Goal: Transaction & Acquisition: Book appointment/travel/reservation

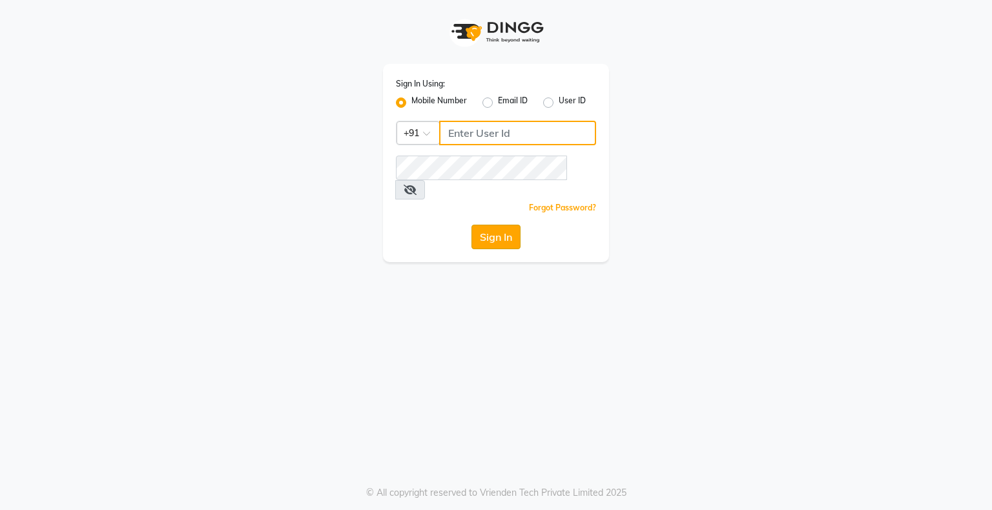
type input "9004055277"
click at [494, 225] on button "Sign In" at bounding box center [495, 237] width 49 height 25
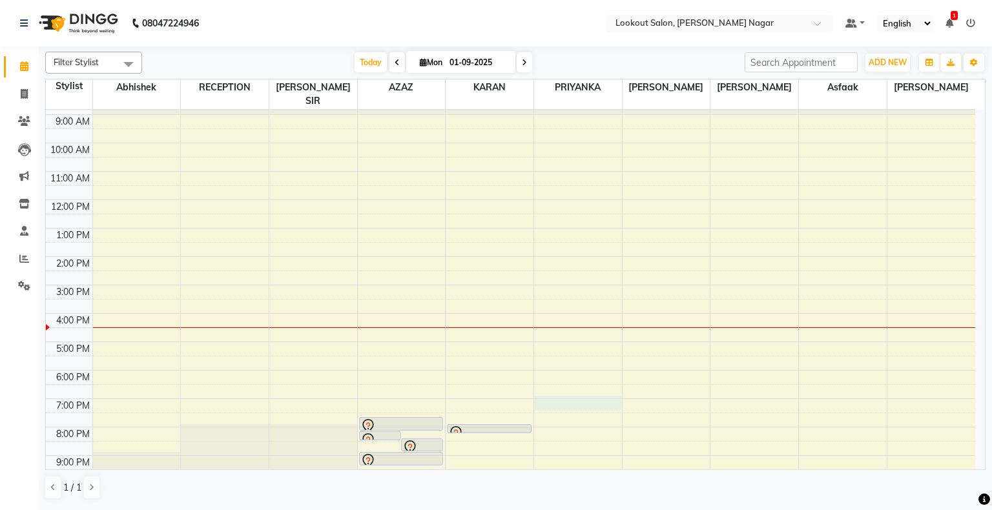
click at [577, 388] on div "8:00 AM 9:00 AM 10:00 AM 11:00 AM 12:00 PM 1:00 PM 2:00 PM 3:00 PM 4:00 PM 5:00…" at bounding box center [510, 300] width 929 height 426
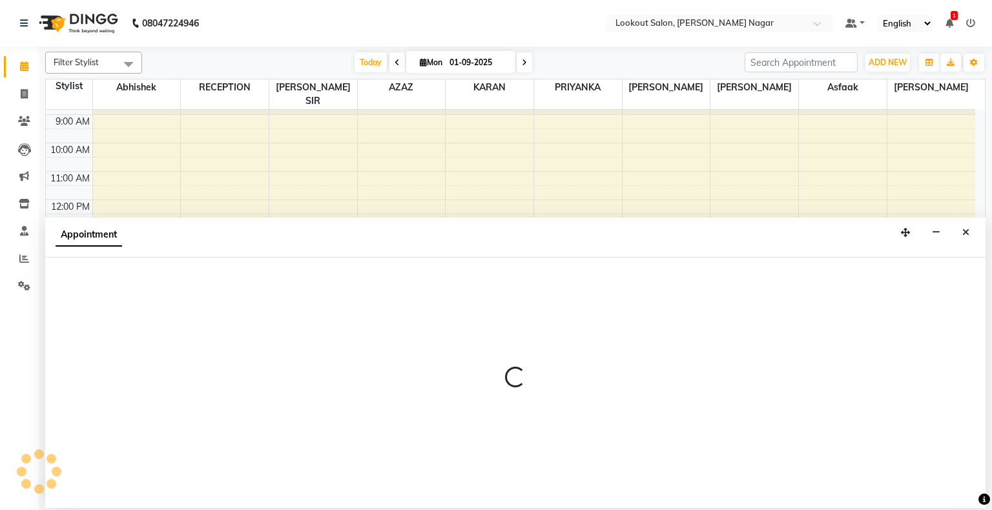
select select "16862"
select select "tentative"
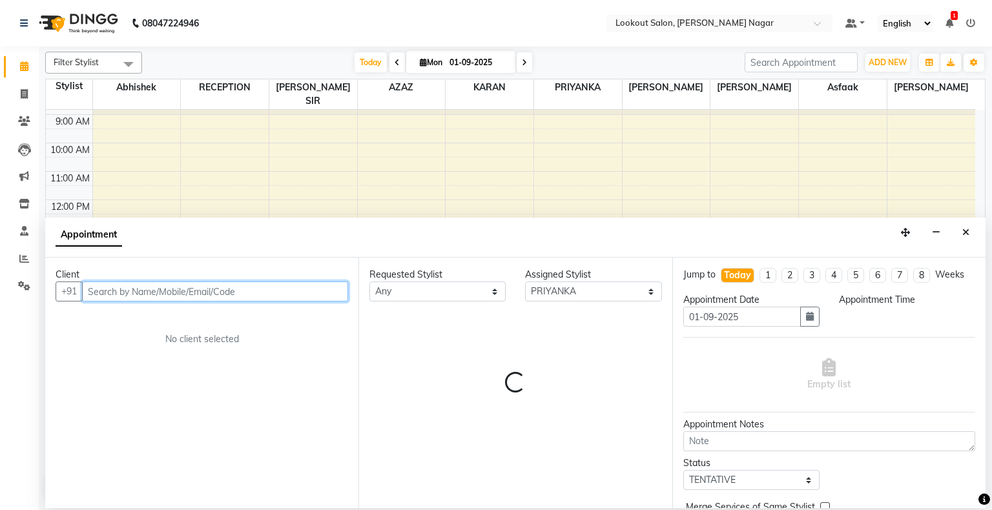
select select "1140"
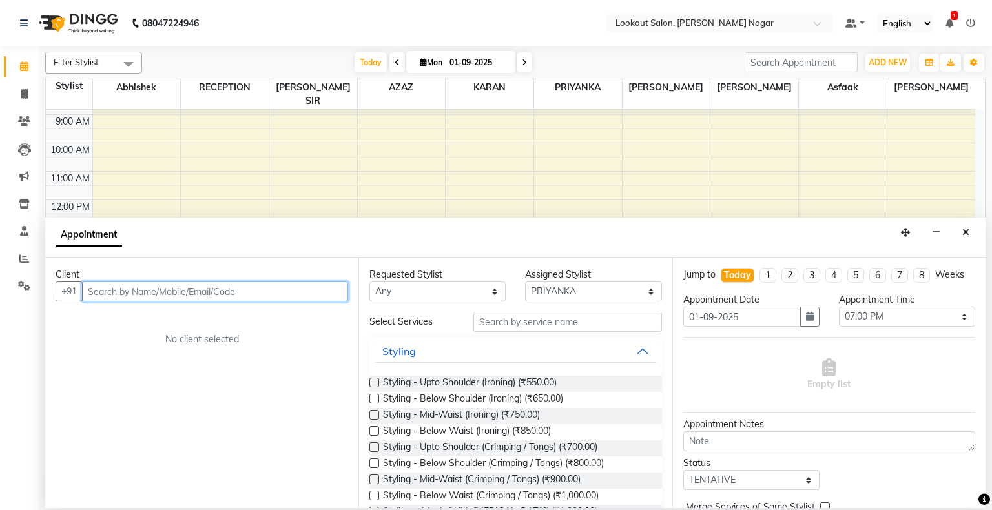
click at [92, 284] on input "text" at bounding box center [215, 292] width 266 height 20
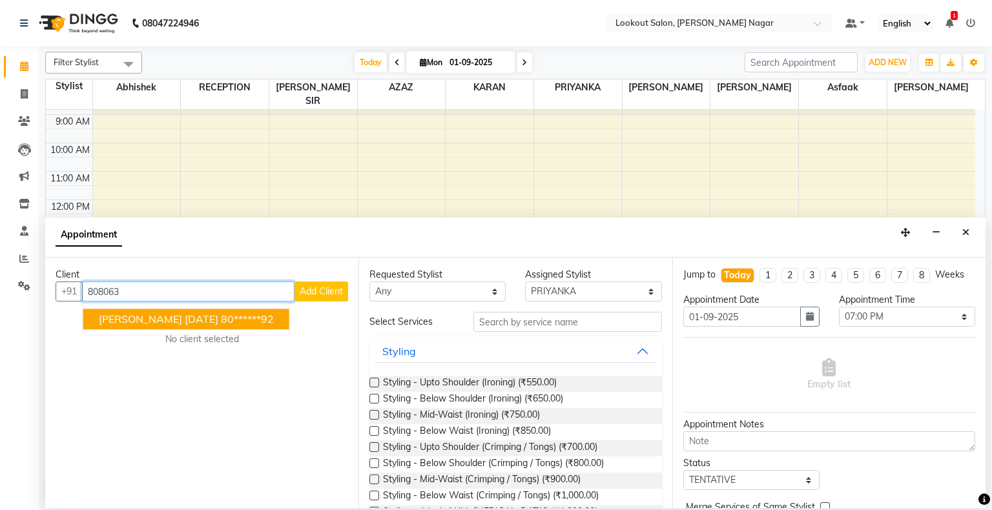
click at [121, 325] on button "[PERSON_NAME] [DATE] 80******92" at bounding box center [186, 319] width 206 height 21
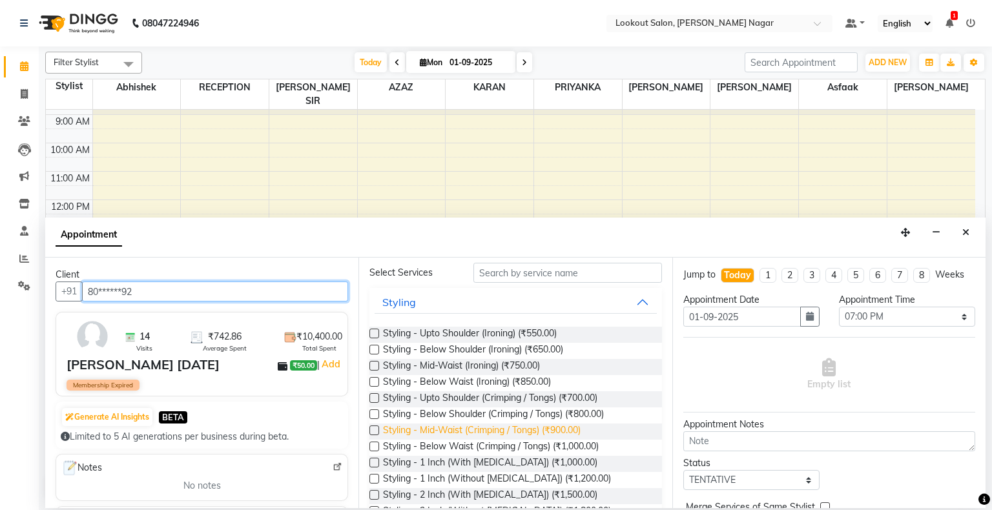
scroll to position [59, 0]
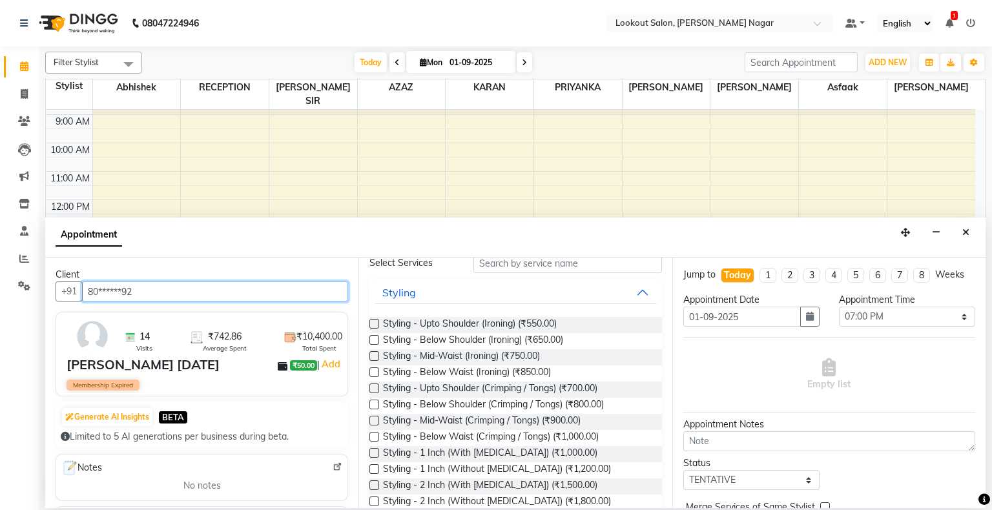
type input "80******92"
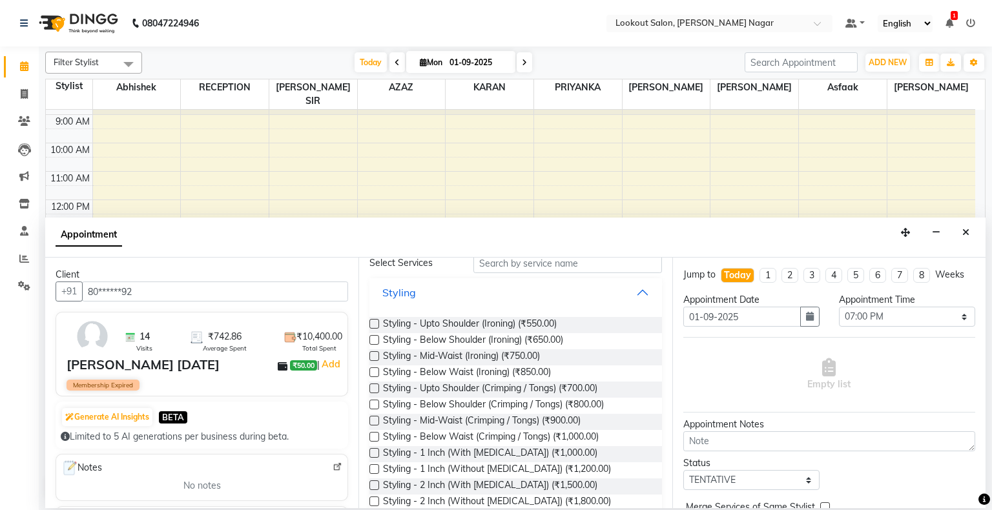
click at [468, 284] on button "Styling" at bounding box center [516, 292] width 282 height 23
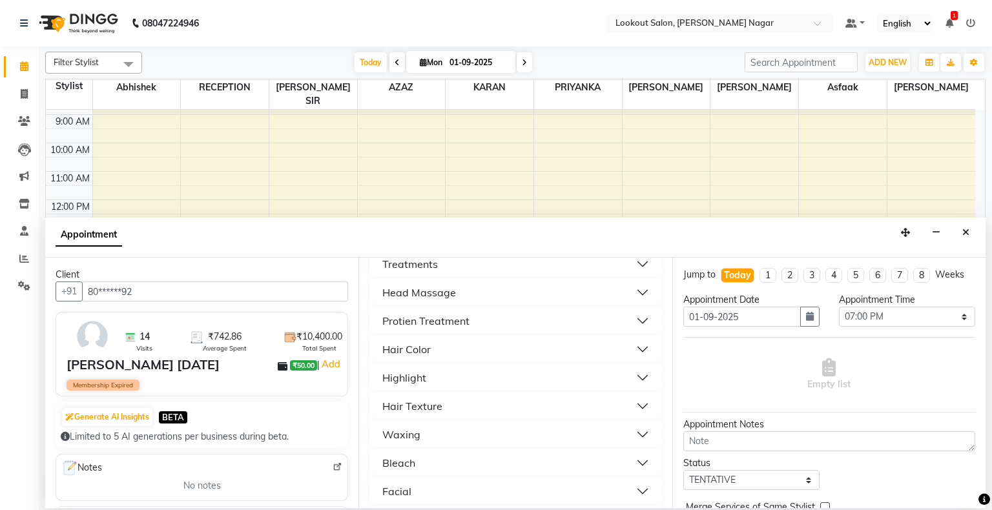
scroll to position [232, 0]
click at [427, 436] on button "Waxing" at bounding box center [516, 431] width 282 height 23
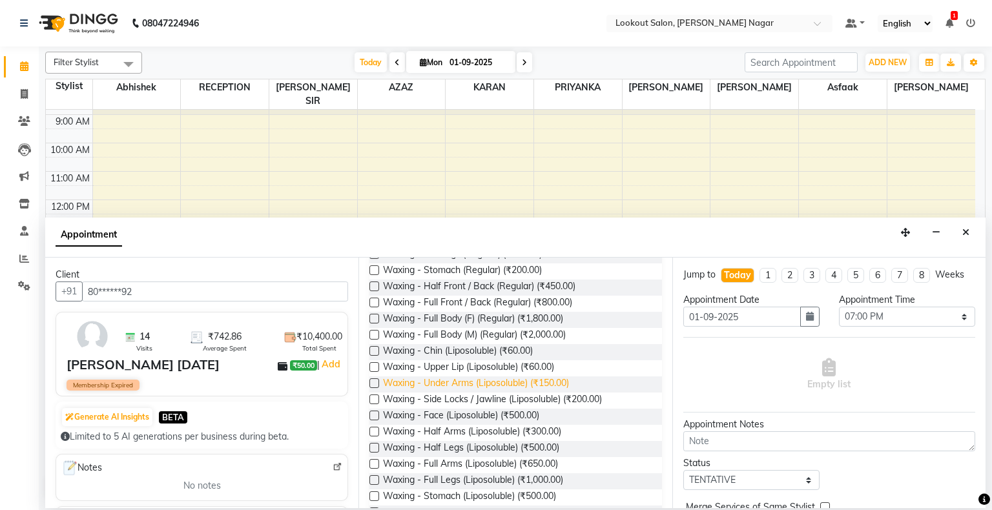
scroll to position [571, 0]
click at [374, 483] on label at bounding box center [374, 480] width 10 height 10
click at [374, 483] on input "checkbox" at bounding box center [373, 481] width 8 height 8
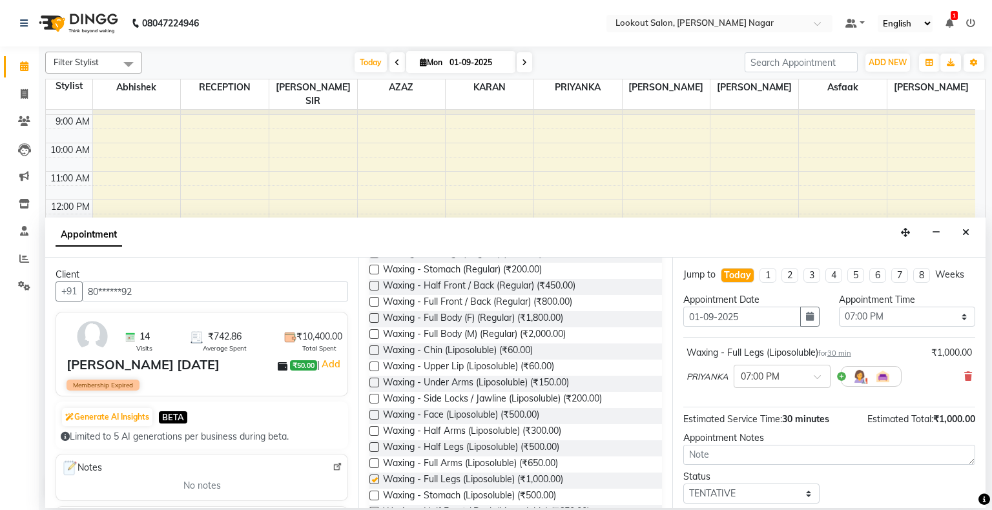
checkbox input "false"
click at [951, 319] on select "Select 09:00 AM 09:15 AM 09:30 AM 09:45 AM 10:00 AM 10:15 AM 10:30 AM 10:45 AM …" at bounding box center [907, 317] width 136 height 20
click at [839, 307] on select "Select 09:00 AM 09:15 AM 09:30 AM 09:45 AM 10:00 AM 10:15 AM 10:30 AM 10:45 AM …" at bounding box center [907, 317] width 136 height 20
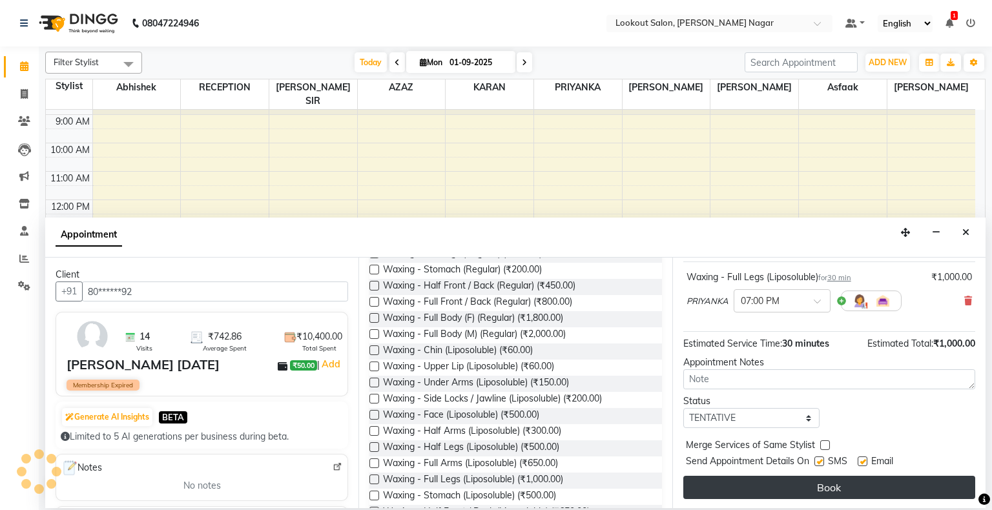
click at [864, 486] on button "Book" at bounding box center [829, 487] width 292 height 23
